Goal: Task Accomplishment & Management: Use online tool/utility

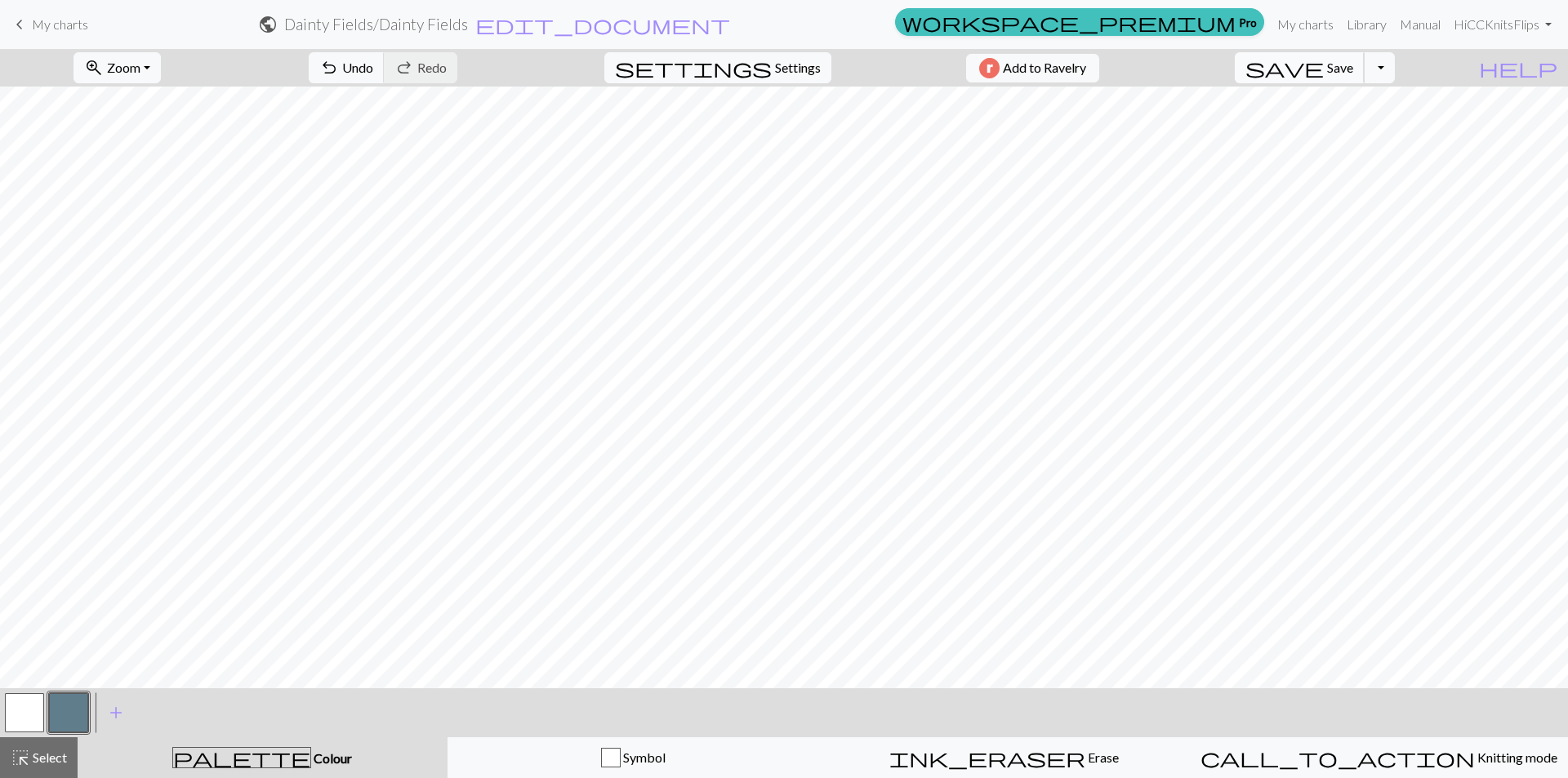
click at [1323, 72] on span "save" at bounding box center [1284, 68] width 78 height 23
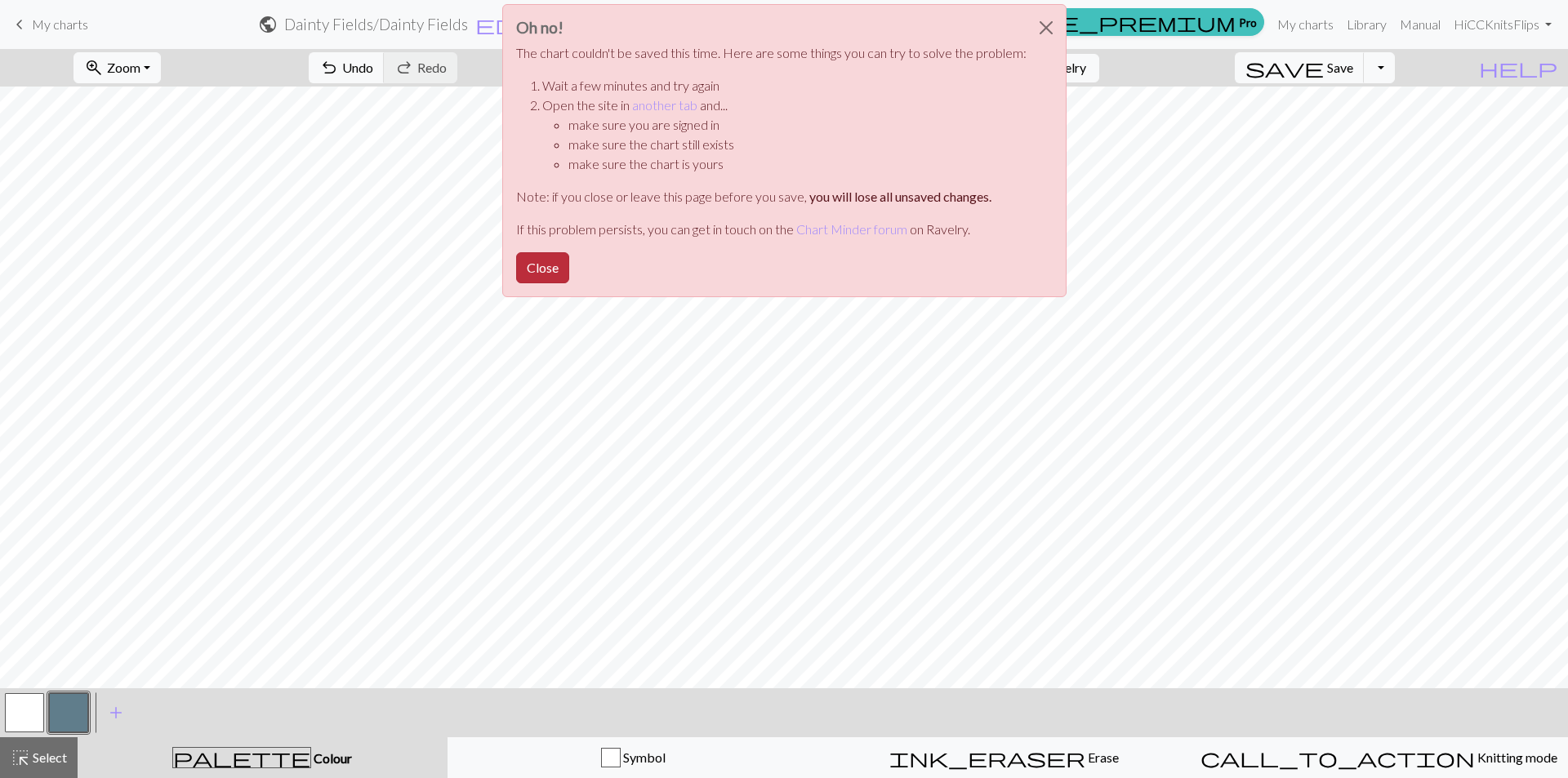
click at [530, 276] on button "Close" at bounding box center [543, 268] width 53 height 31
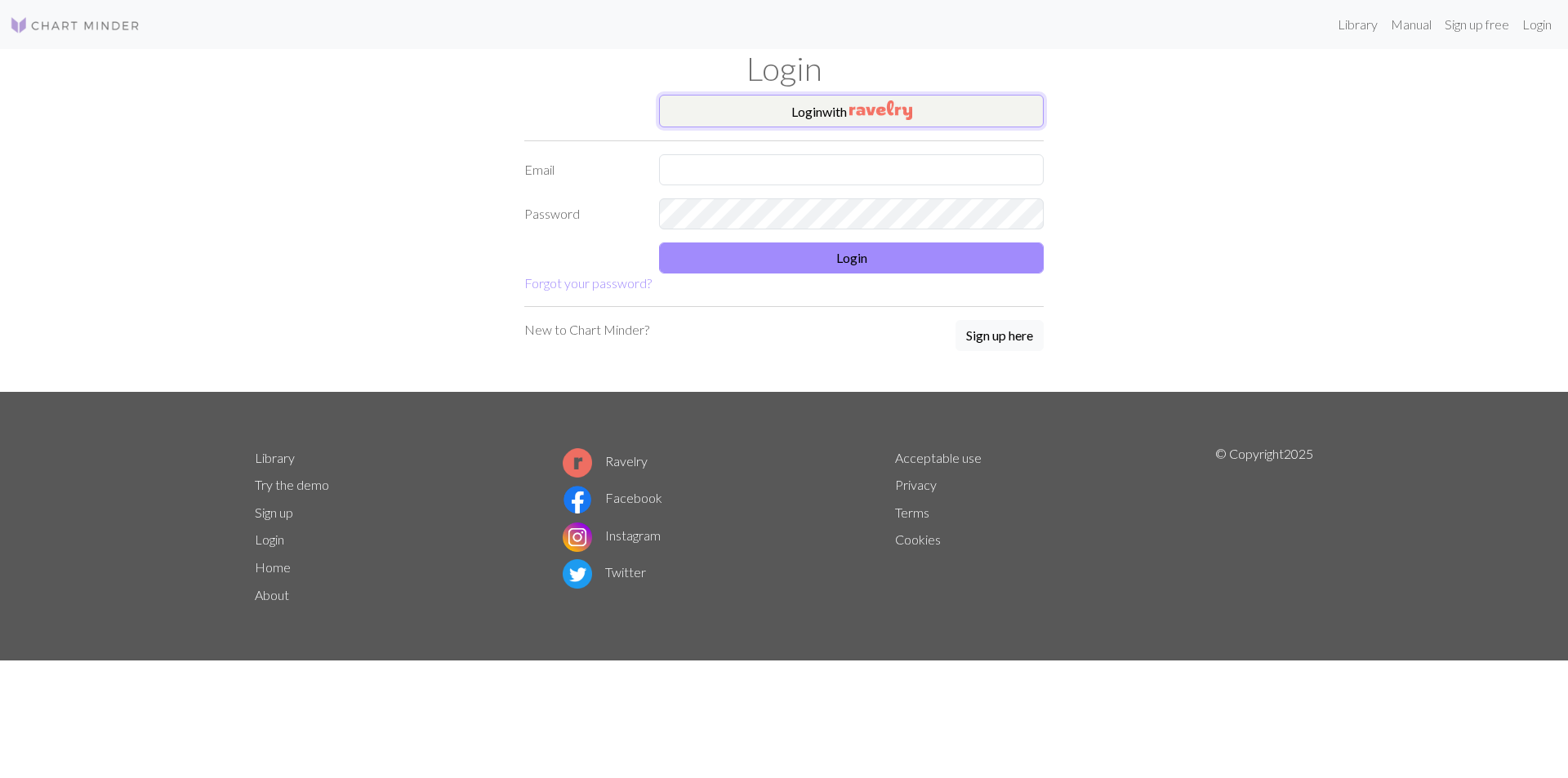
click at [856, 106] on img "button" at bounding box center [880, 110] width 63 height 20
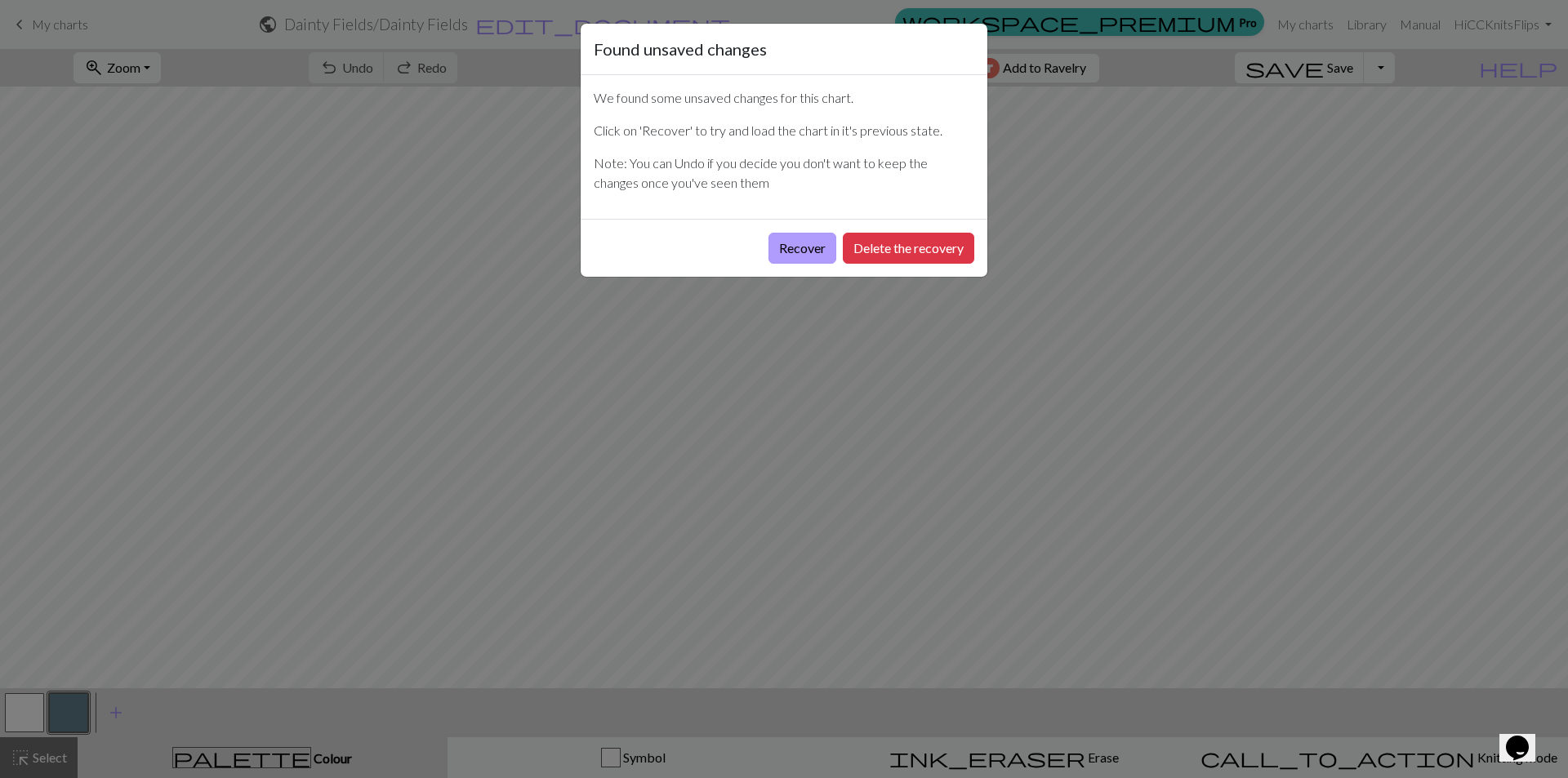
click at [818, 244] on button "Recover" at bounding box center [802, 248] width 68 height 31
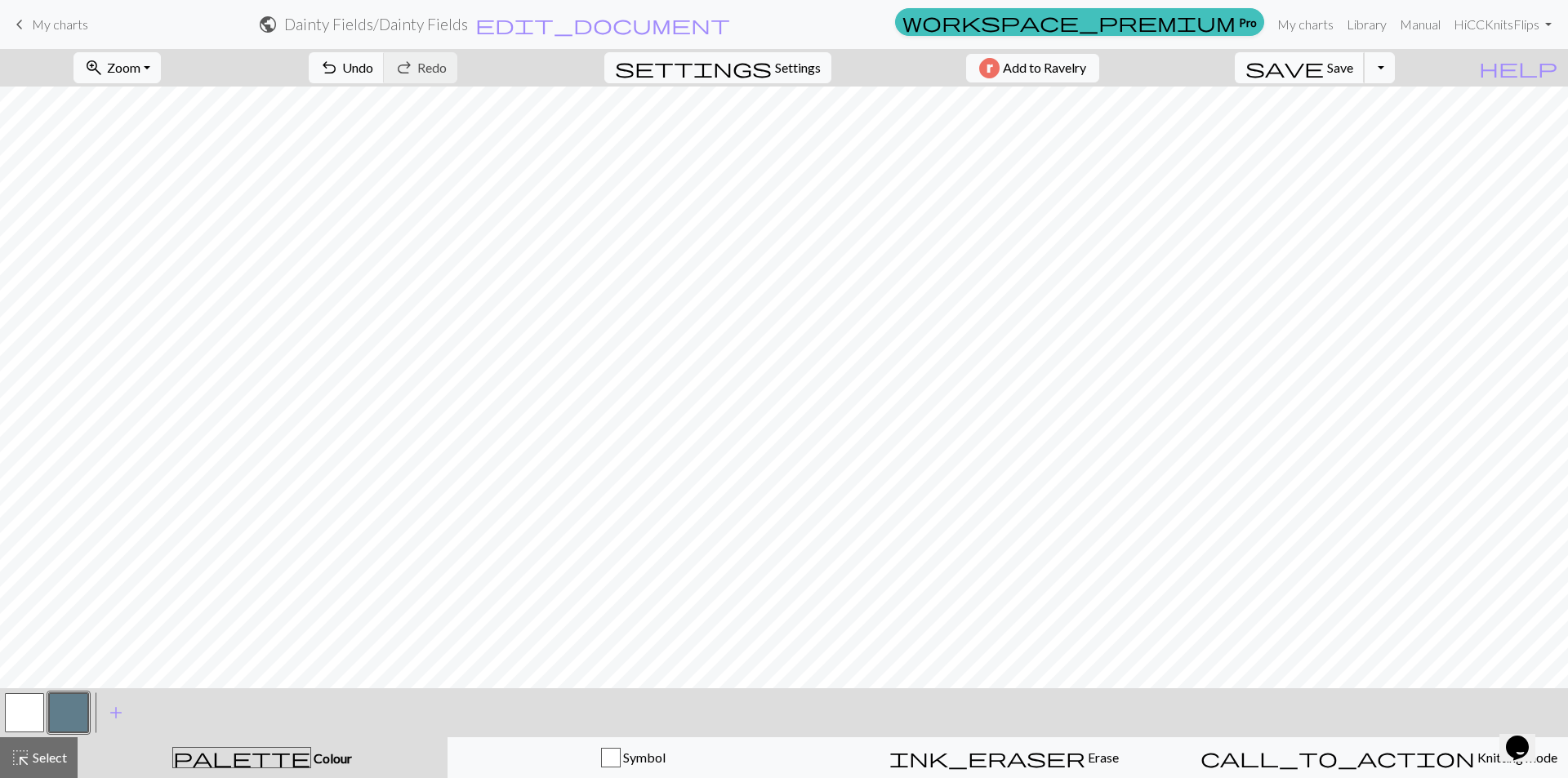
click at [1323, 66] on span "save" at bounding box center [1284, 68] width 78 height 23
click at [31, 706] on button "button" at bounding box center [25, 712] width 39 height 39
click at [339, 71] on span "undo" at bounding box center [329, 68] width 20 height 23
click at [57, 707] on button "button" at bounding box center [69, 712] width 39 height 39
click at [777, 76] on span "Settings" at bounding box center [798, 68] width 46 height 20
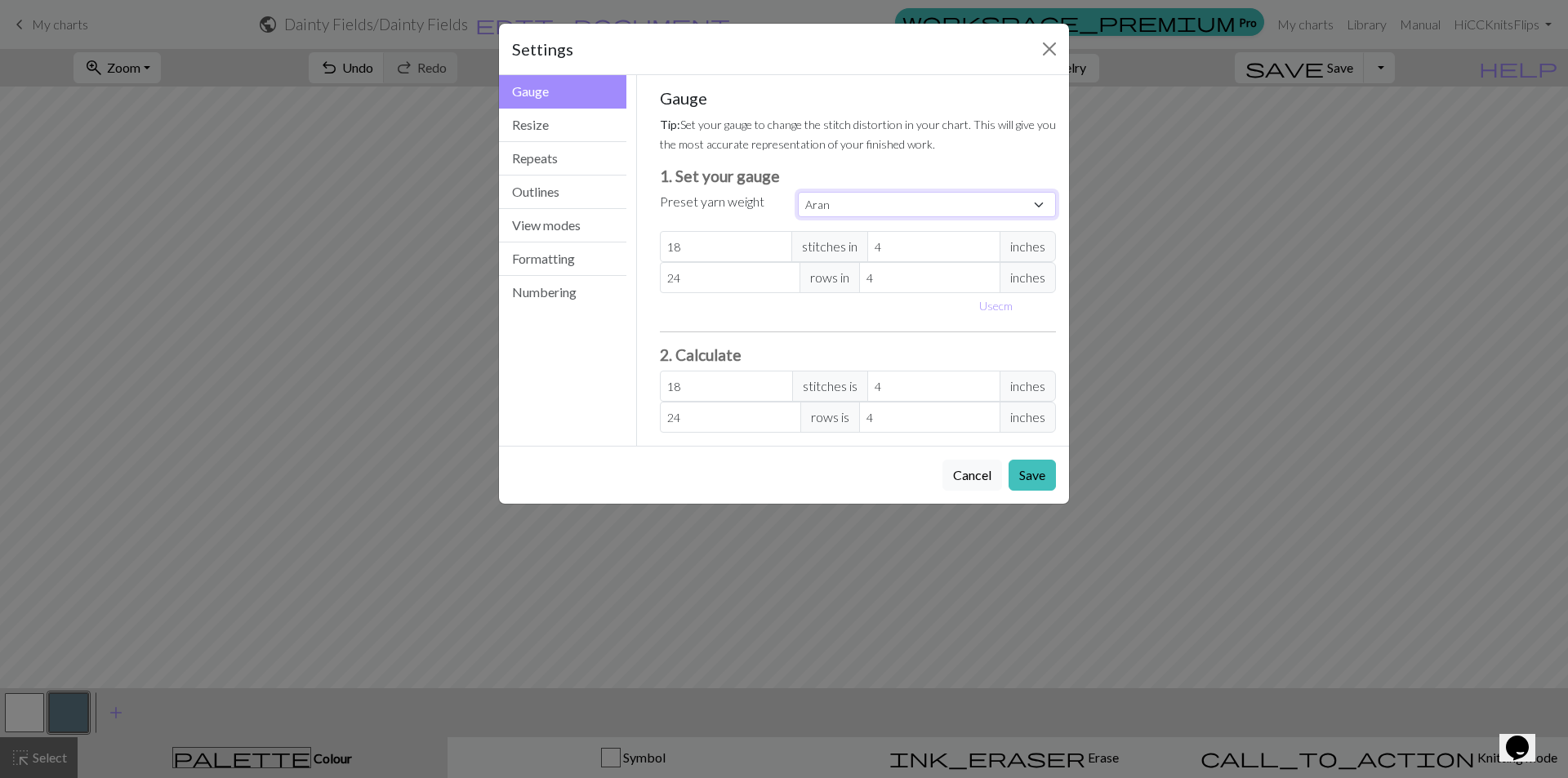
click at [862, 205] on select "Custom Square Lace Light Fingering Fingering Sport Double knit Worsted Aran Bul…" at bounding box center [927, 204] width 258 height 25
select select "fingering"
click at [798, 192] on select "Custom Square Lace Light Fingering Fingering Sport Double knit Worsted Aran Bul…" at bounding box center [927, 204] width 258 height 25
type input "28"
type input "36"
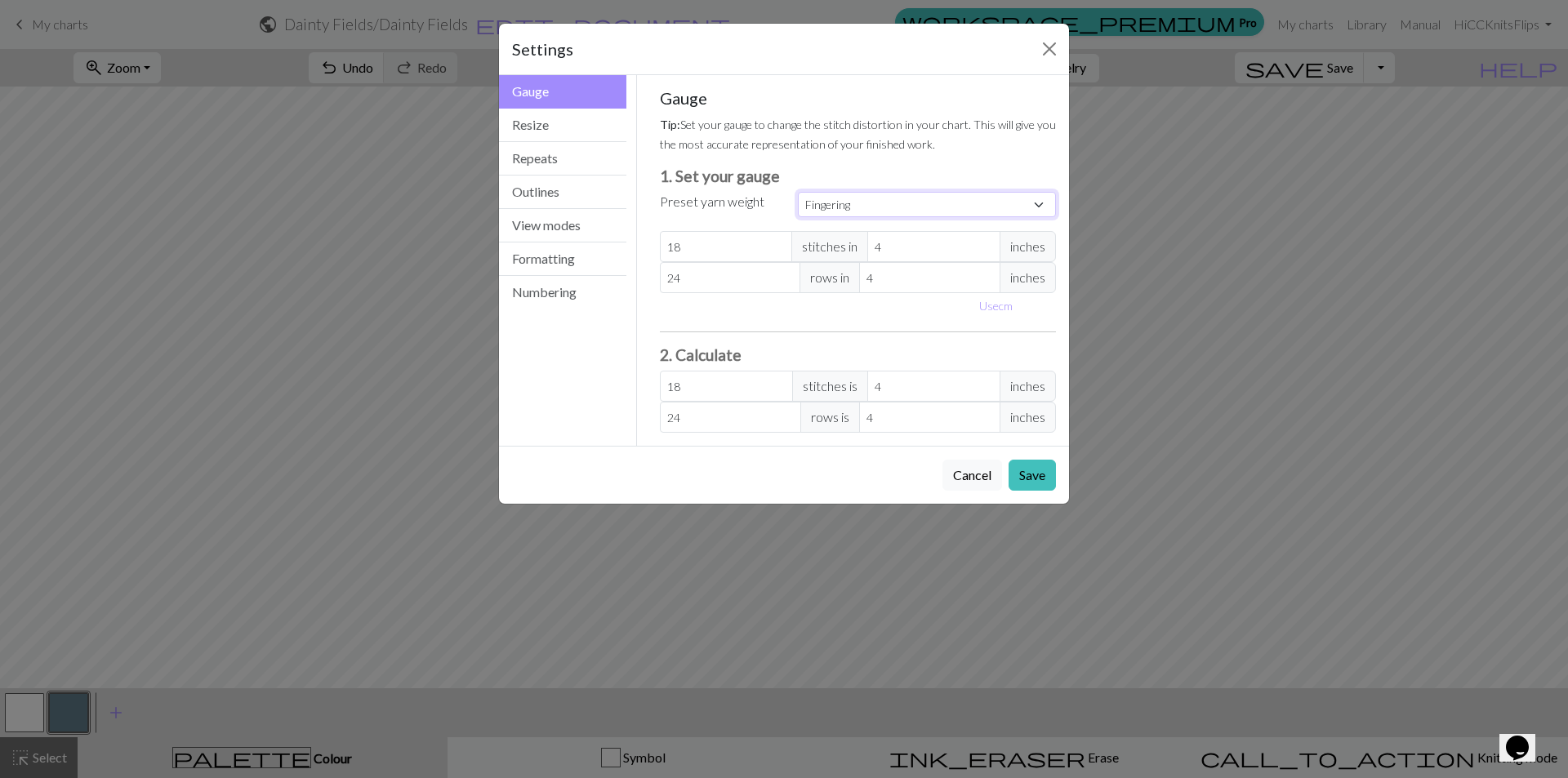
type input "28"
type input "36"
click at [938, 313] on div "Use cm" at bounding box center [858, 305] width 416 height 25
click at [1025, 479] on button "Save" at bounding box center [1032, 475] width 48 height 31
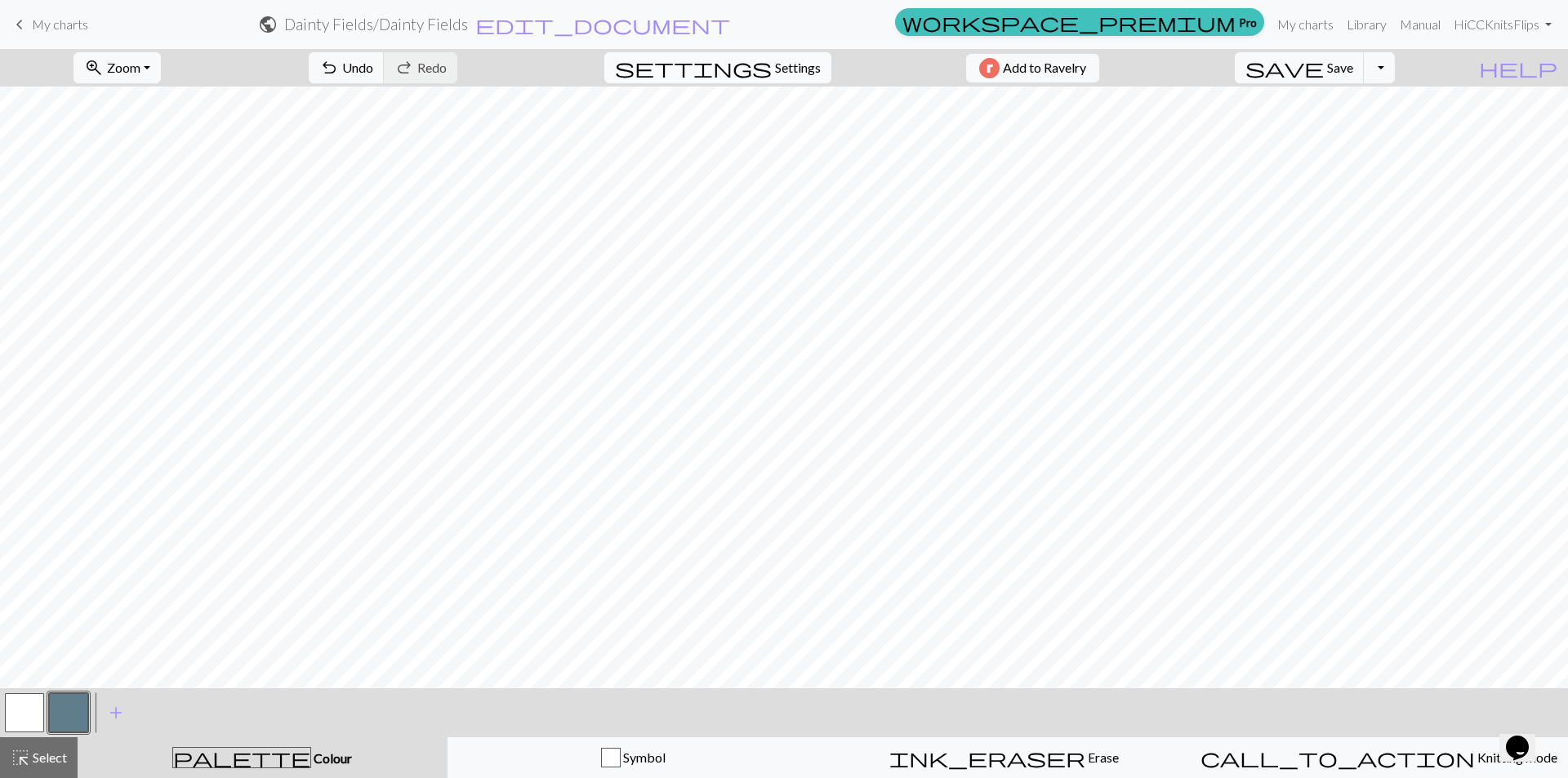
click at [809, 72] on span "Settings" at bounding box center [798, 68] width 46 height 20
select select "fingering"
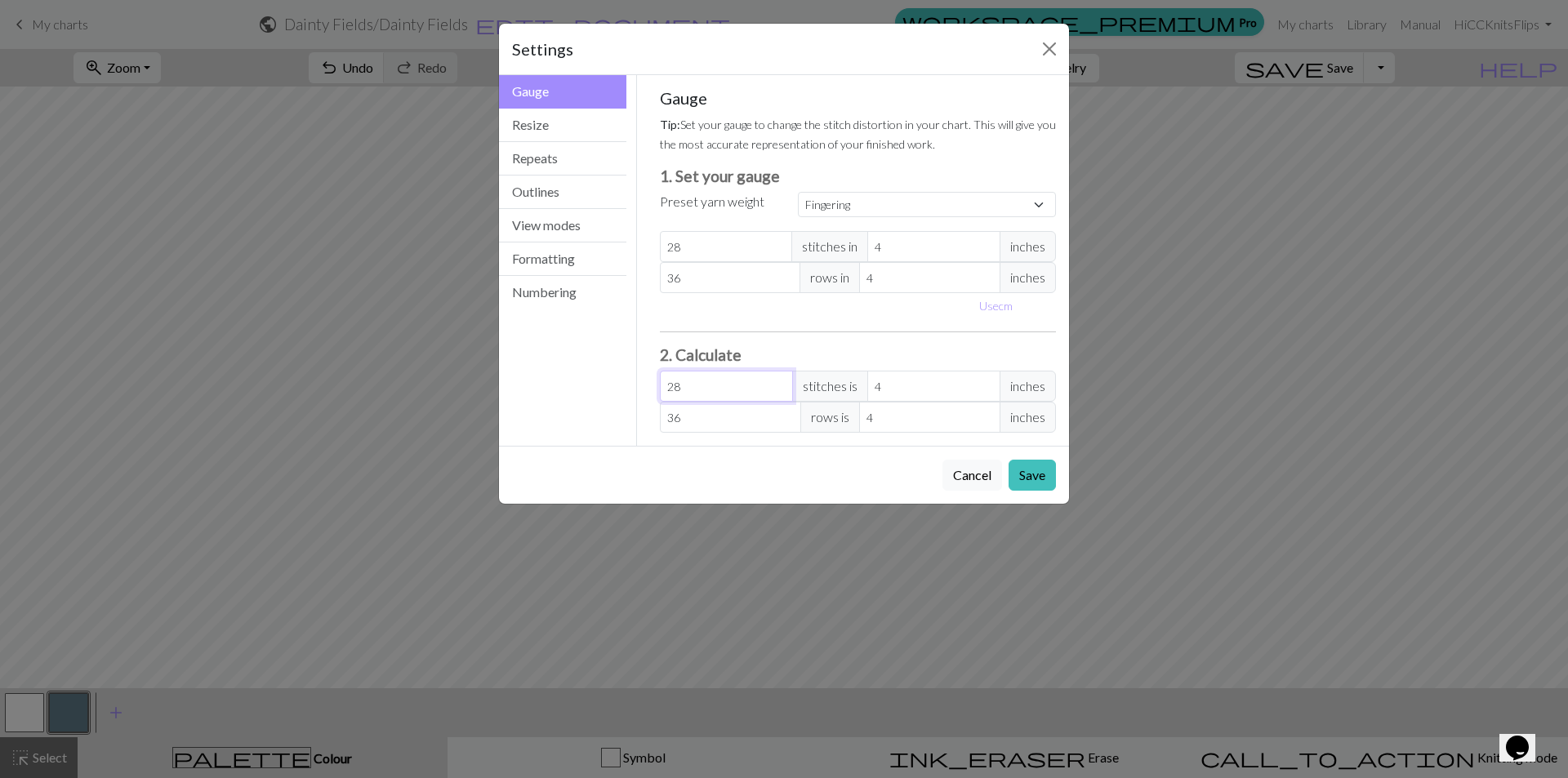
type input "27"
type input "3.86"
click at [777, 387] on input "27" at bounding box center [727, 387] width 133 height 31
type input "28"
type input "4"
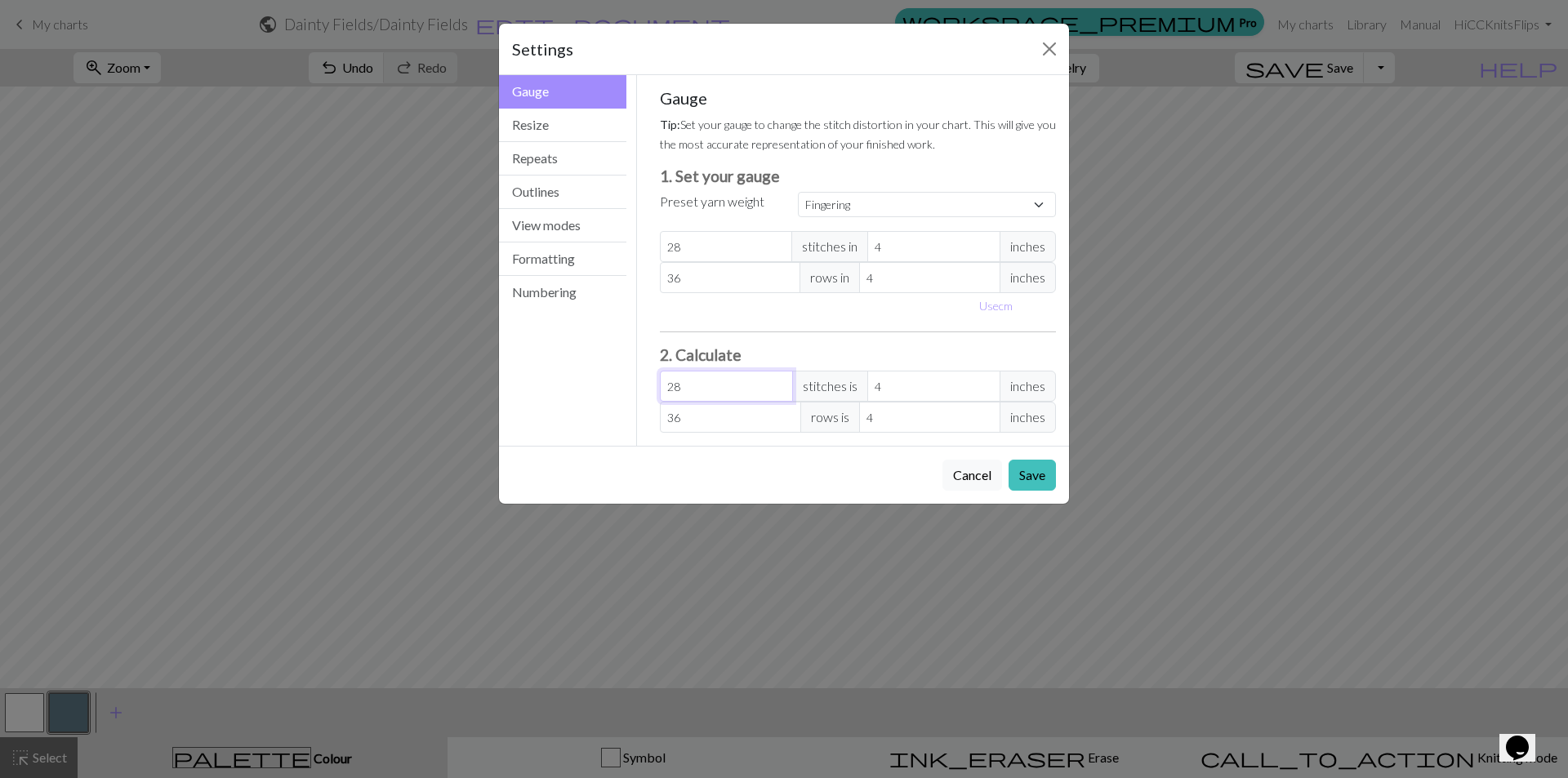
type input "28"
click at [774, 380] on input "28" at bounding box center [727, 387] width 133 height 31
click at [861, 212] on select "Custom Square Lace Light Fingering Fingering Sport Double knit Worsted Aran Bul…" at bounding box center [927, 204] width 258 height 25
select select "lightfingering"
click at [798, 192] on select "Custom Square Lace Light Fingering Fingering Sport Double knit Worsted Aran Bul…" at bounding box center [927, 204] width 258 height 25
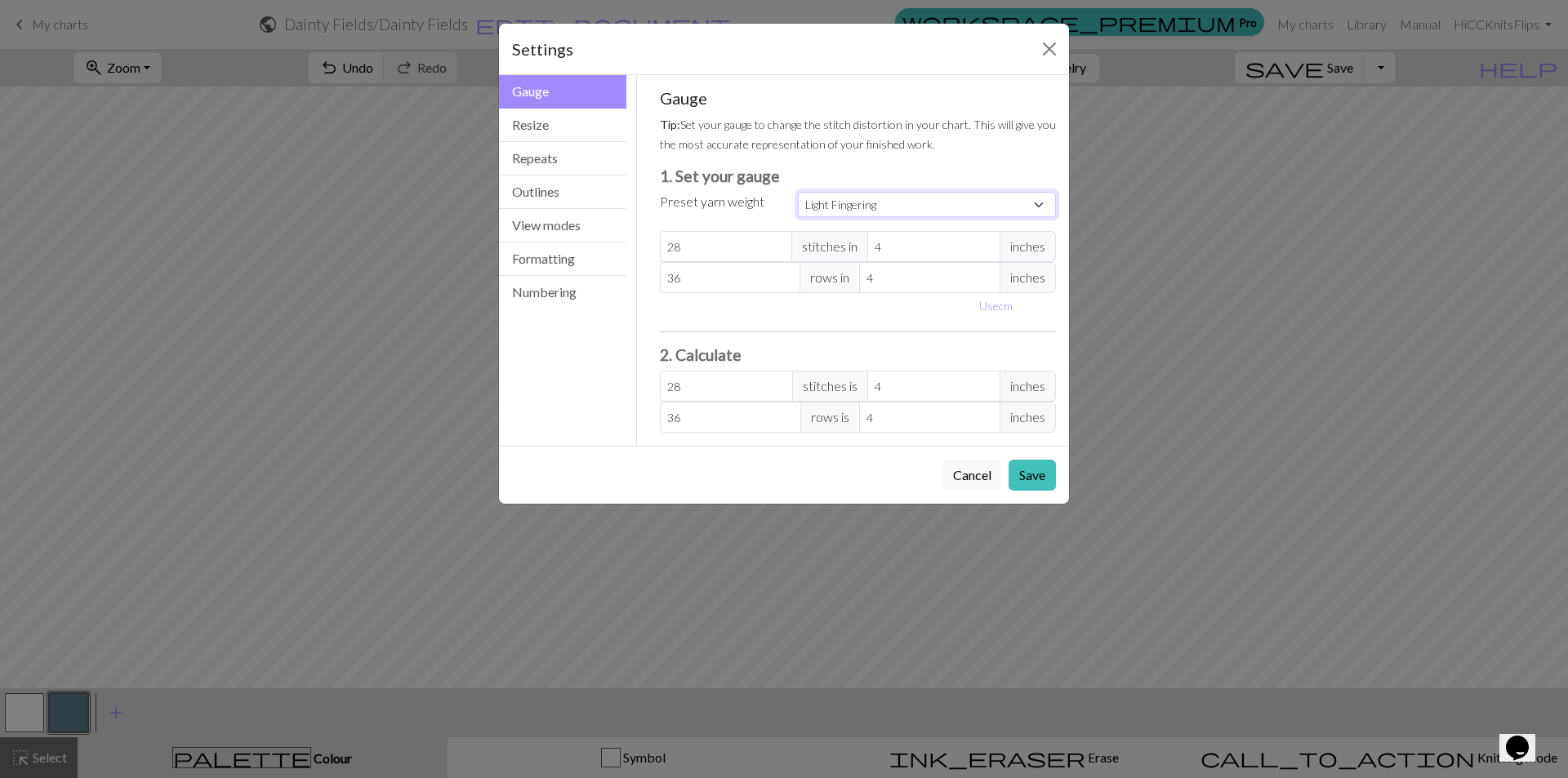
type input "32"
type input "38"
type input "32"
type input "38"
click at [935, 197] on select "Custom Square Lace Light Fingering Fingering Sport Double knit Worsted Aran Bul…" at bounding box center [927, 204] width 258 height 25
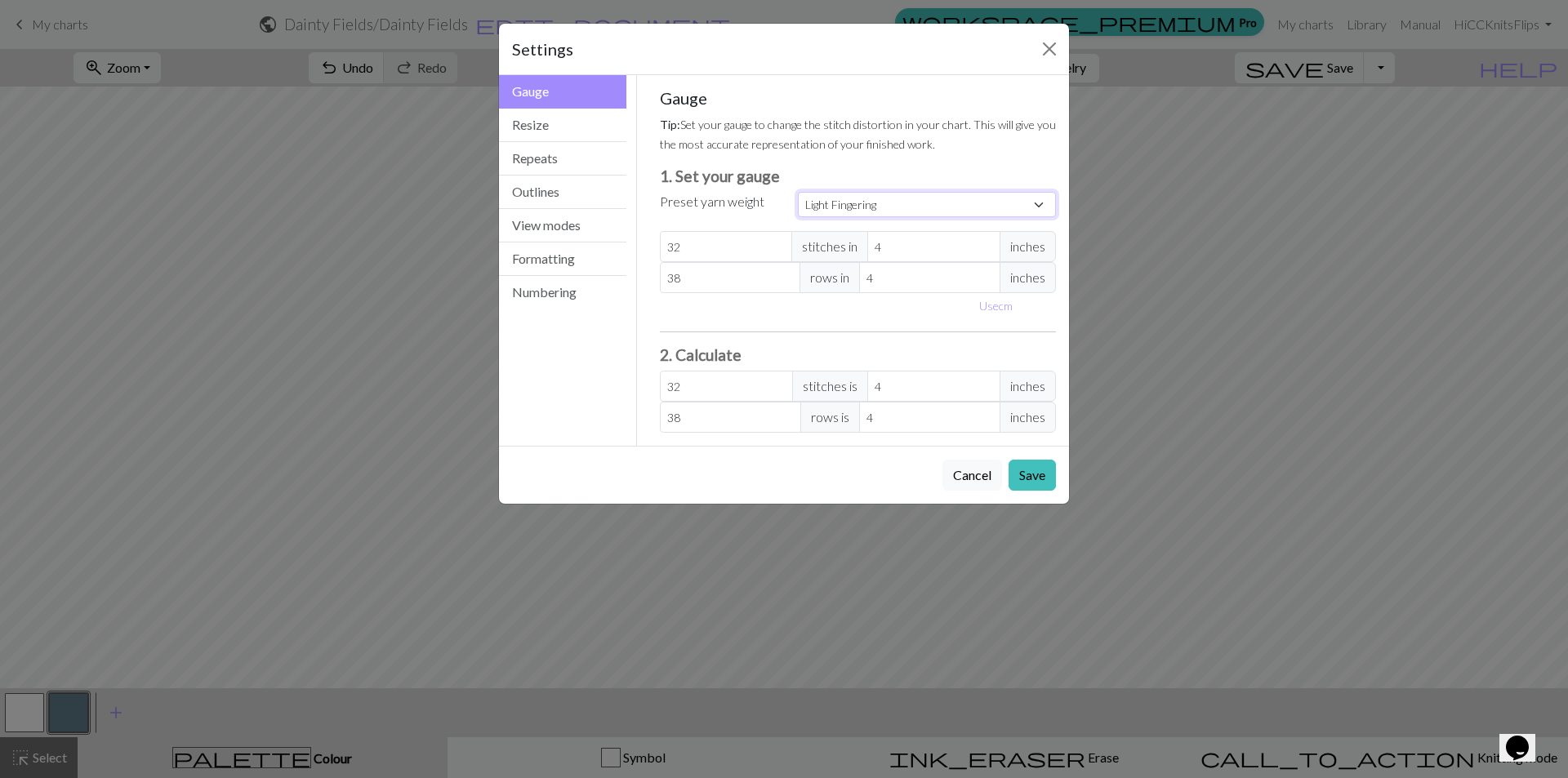
select select "sport"
click at [798, 192] on select "Custom Square Lace Light Fingering Fingering Sport Double knit Worsted Aran Bul…" at bounding box center [927, 204] width 258 height 25
type input "24"
type input "34"
type input "24"
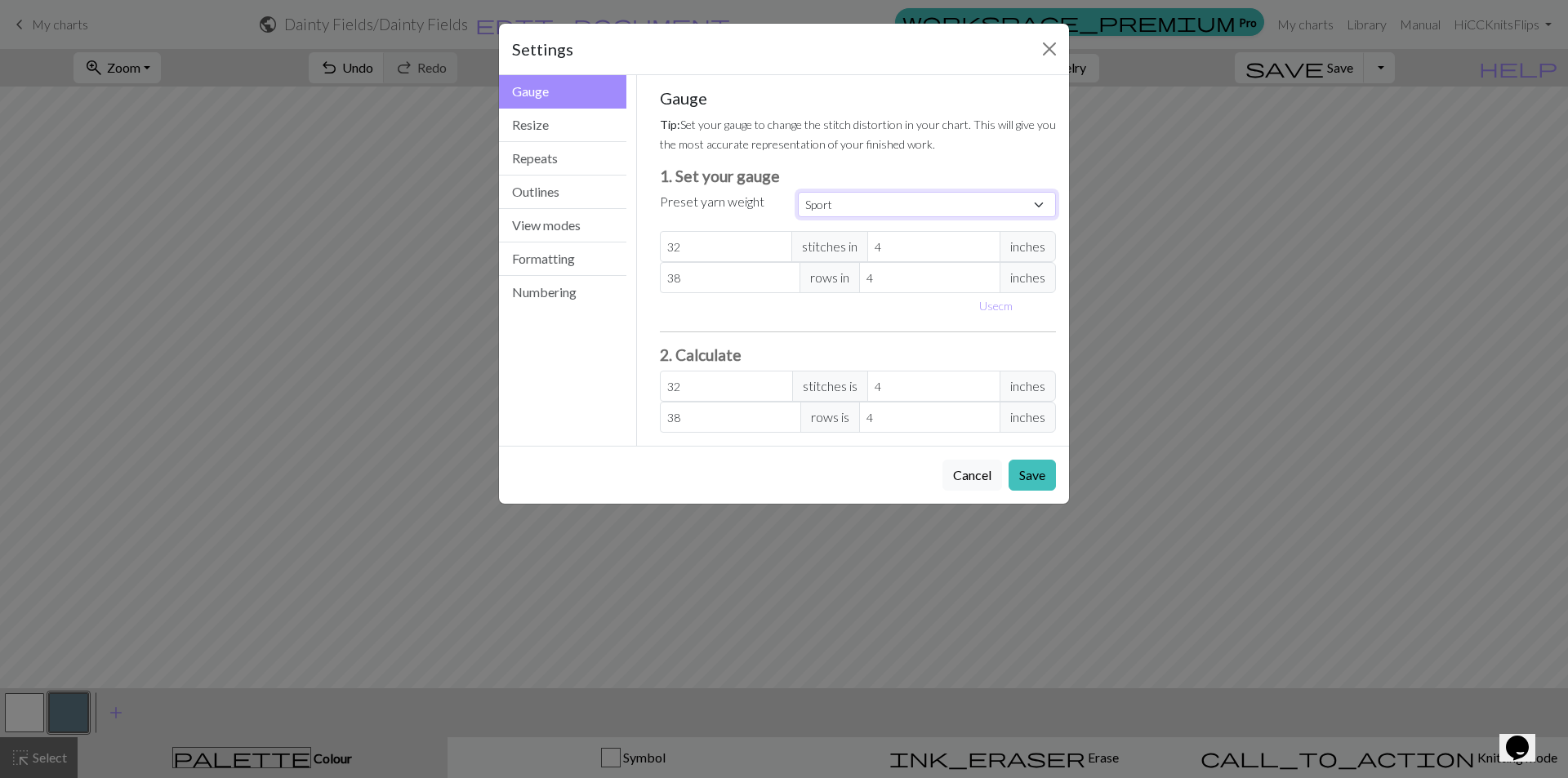
type input "34"
click at [868, 166] on div "Gauge Tip: Set your gauge to change the stitch distortion in your chart. This w…" at bounding box center [858, 260] width 397 height 345
click at [1023, 478] on button "Save" at bounding box center [1032, 475] width 48 height 31
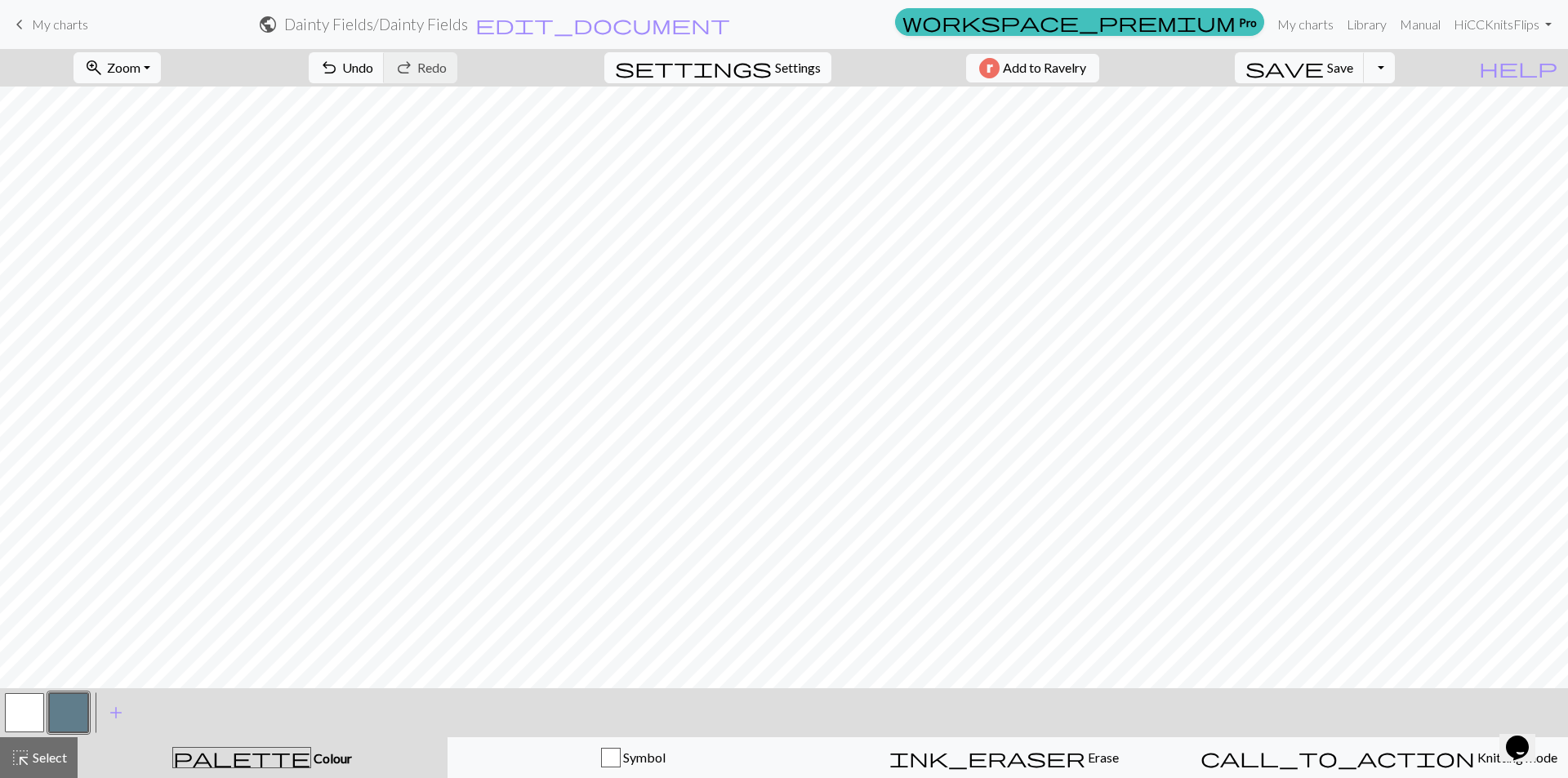
click at [750, 62] on span "settings" at bounding box center [693, 68] width 157 height 23
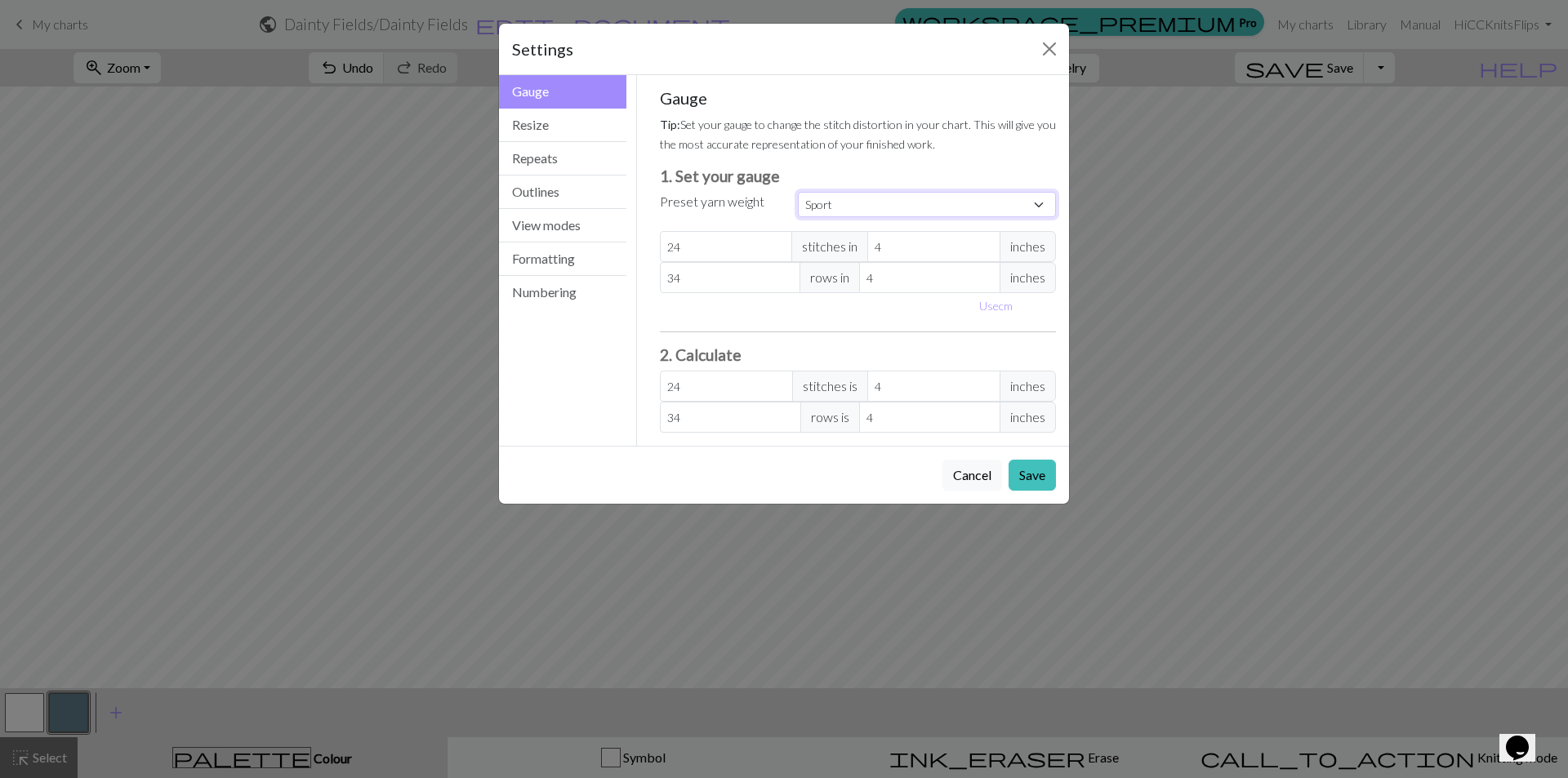
click at [846, 204] on select "Custom Square Lace Light Fingering Fingering Sport Double knit Worsted Aran Bul…" at bounding box center [927, 204] width 258 height 25
select select "fingering"
click at [798, 192] on select "Custom Square Lace Light Fingering Fingering Sport Double knit Worsted Aran Bul…" at bounding box center [927, 204] width 258 height 25
type input "28"
type input "36"
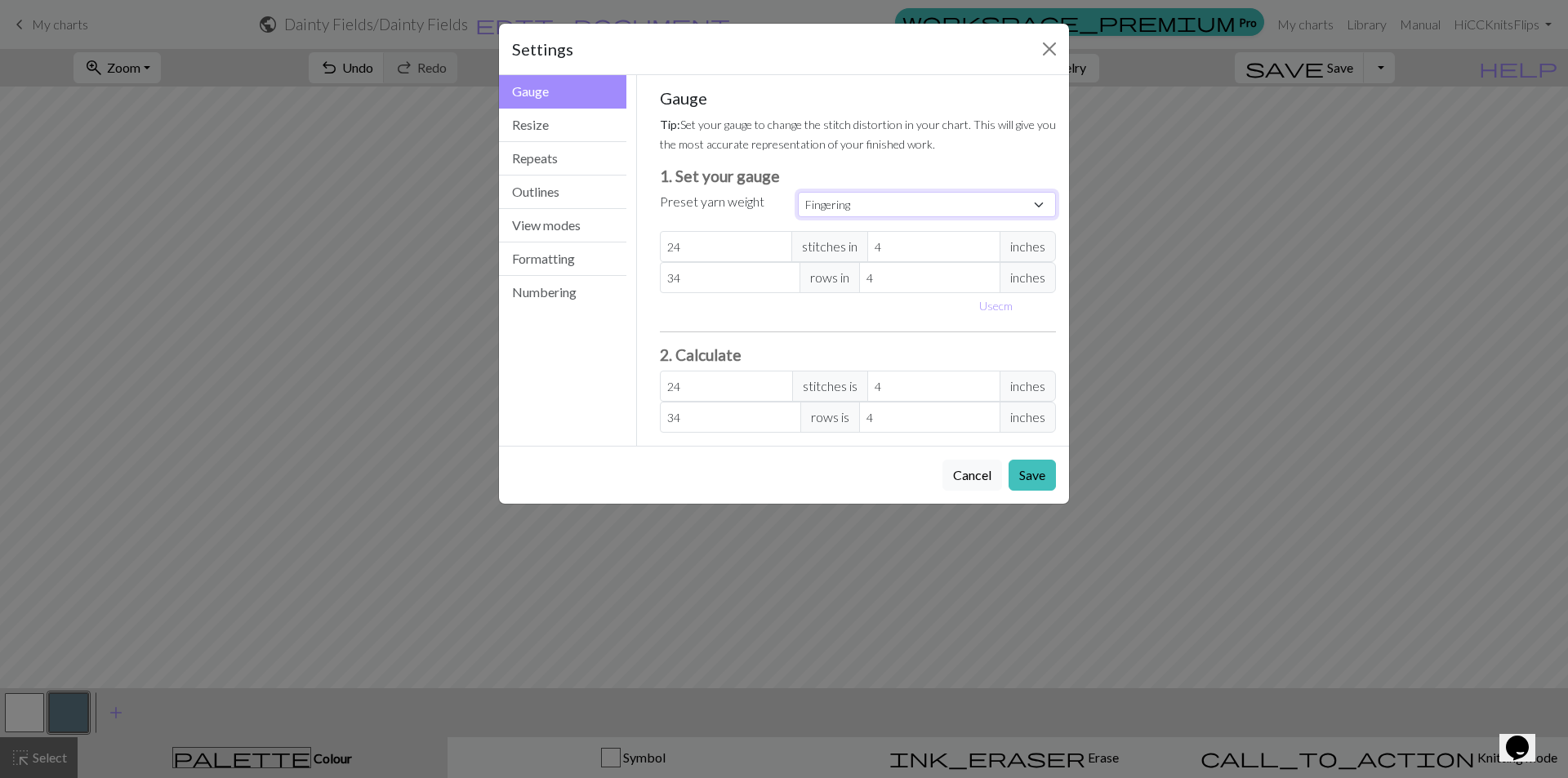
type input "28"
type input "36"
click at [1021, 476] on button "Save" at bounding box center [1032, 475] width 48 height 31
